Goal: Information Seeking & Learning: Learn about a topic

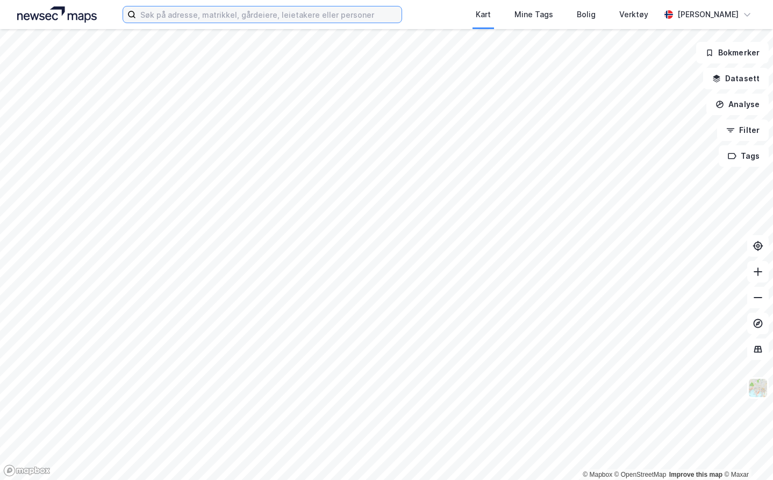
click at [272, 20] on input at bounding box center [268, 14] width 265 height 16
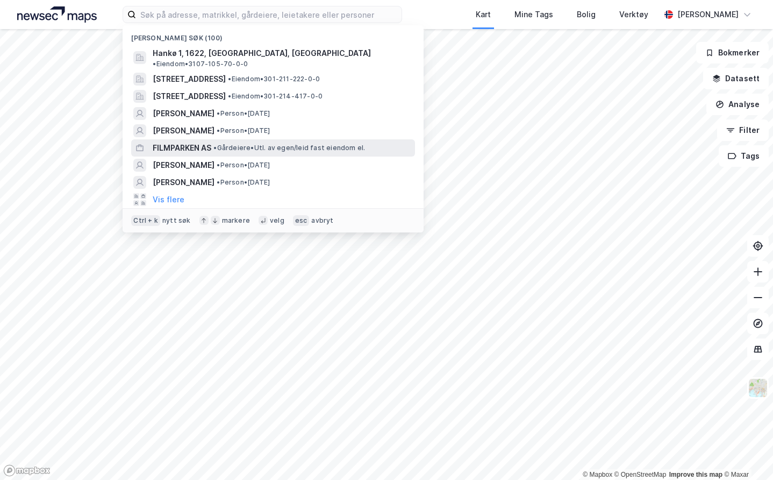
click at [267, 144] on span "• Gårdeiere • Utl. av egen/leid fast eiendom el." at bounding box center [289, 148] width 152 height 9
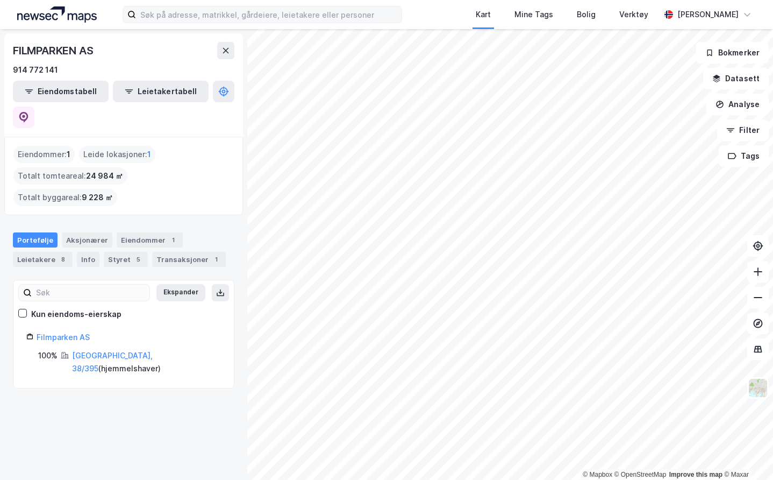
click at [257, 23] on label at bounding box center [262, 14] width 279 height 17
click at [257, 23] on input at bounding box center [268, 14] width 265 height 16
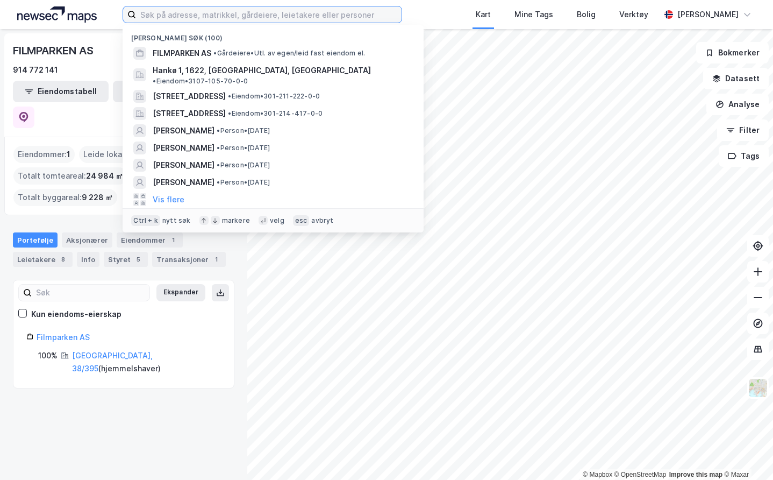
click at [255, 18] on input at bounding box center [268, 14] width 265 height 16
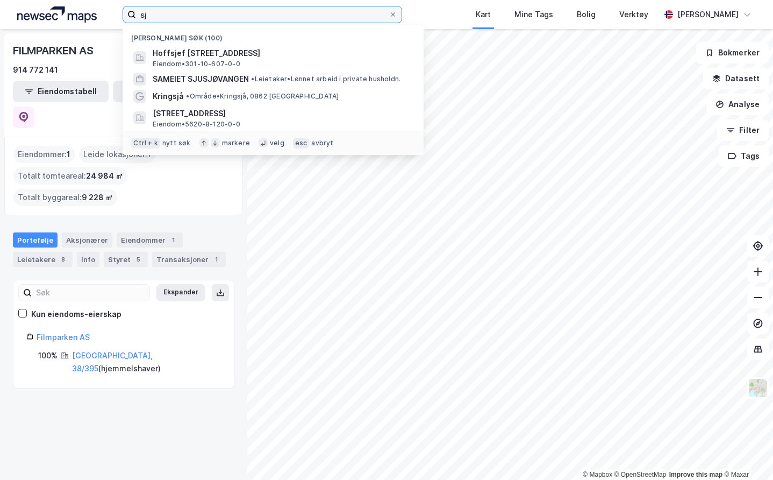
type input "s"
type input "o"
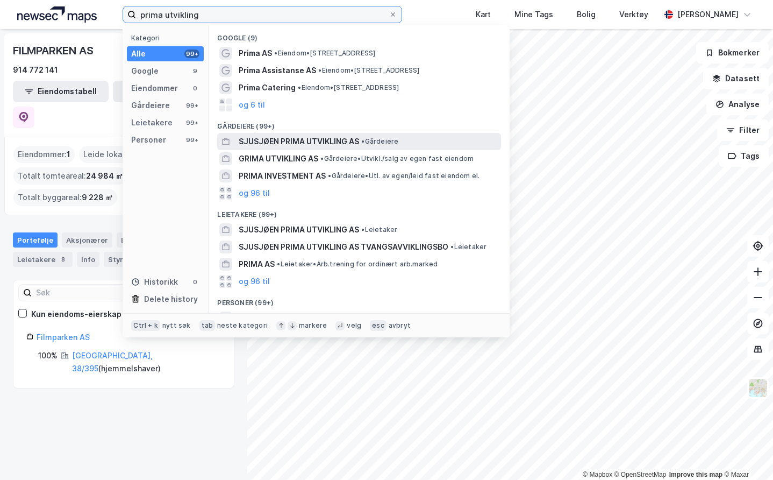
type input "prima utvikling"
click at [309, 138] on span "SJUSJØEN PRIMA UTVIKLING AS" at bounding box center [299, 141] width 120 height 13
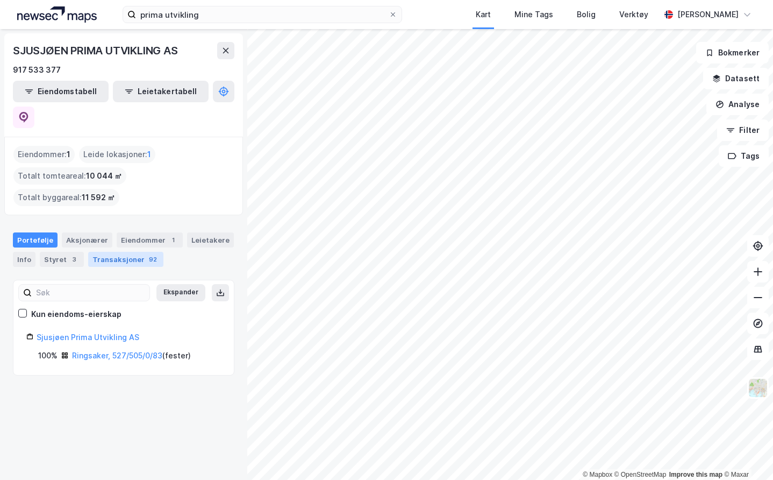
click at [139, 252] on div "Transaksjoner 92" at bounding box center [125, 259] width 75 height 15
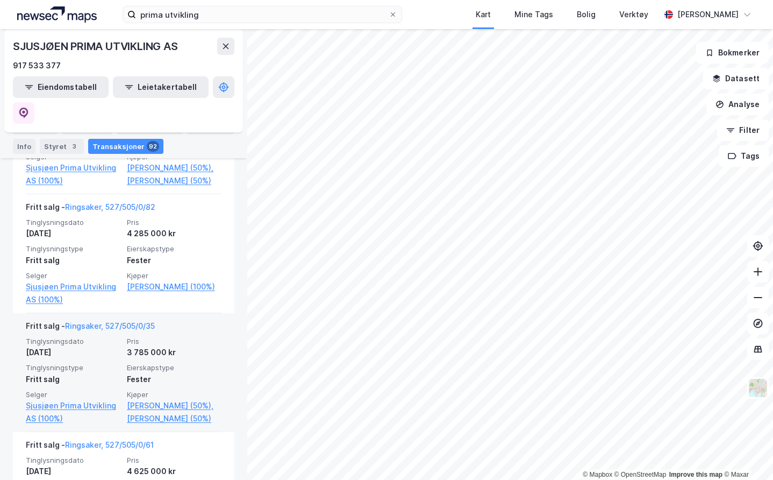
scroll to position [645, 0]
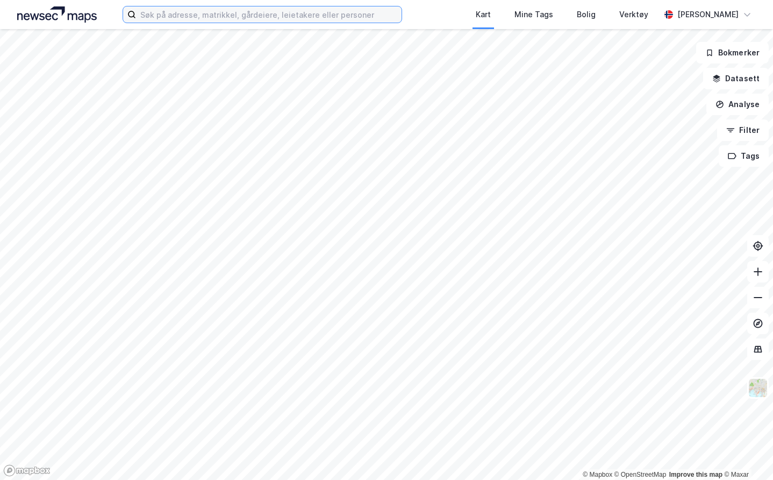
click at [261, 13] on input at bounding box center [268, 14] width 265 height 16
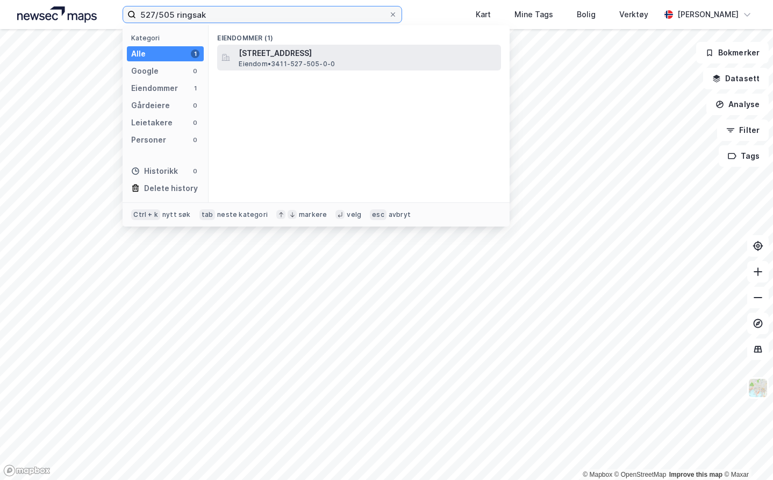
type input "527/505 ringsak"
click at [310, 45] on div "Langbakkgutua 10, 2612, SJUSJØEN, RINGSAKER Eiendom • 3411-527-505-0-0" at bounding box center [359, 58] width 284 height 26
